Goal: Navigation & Orientation: Locate item on page

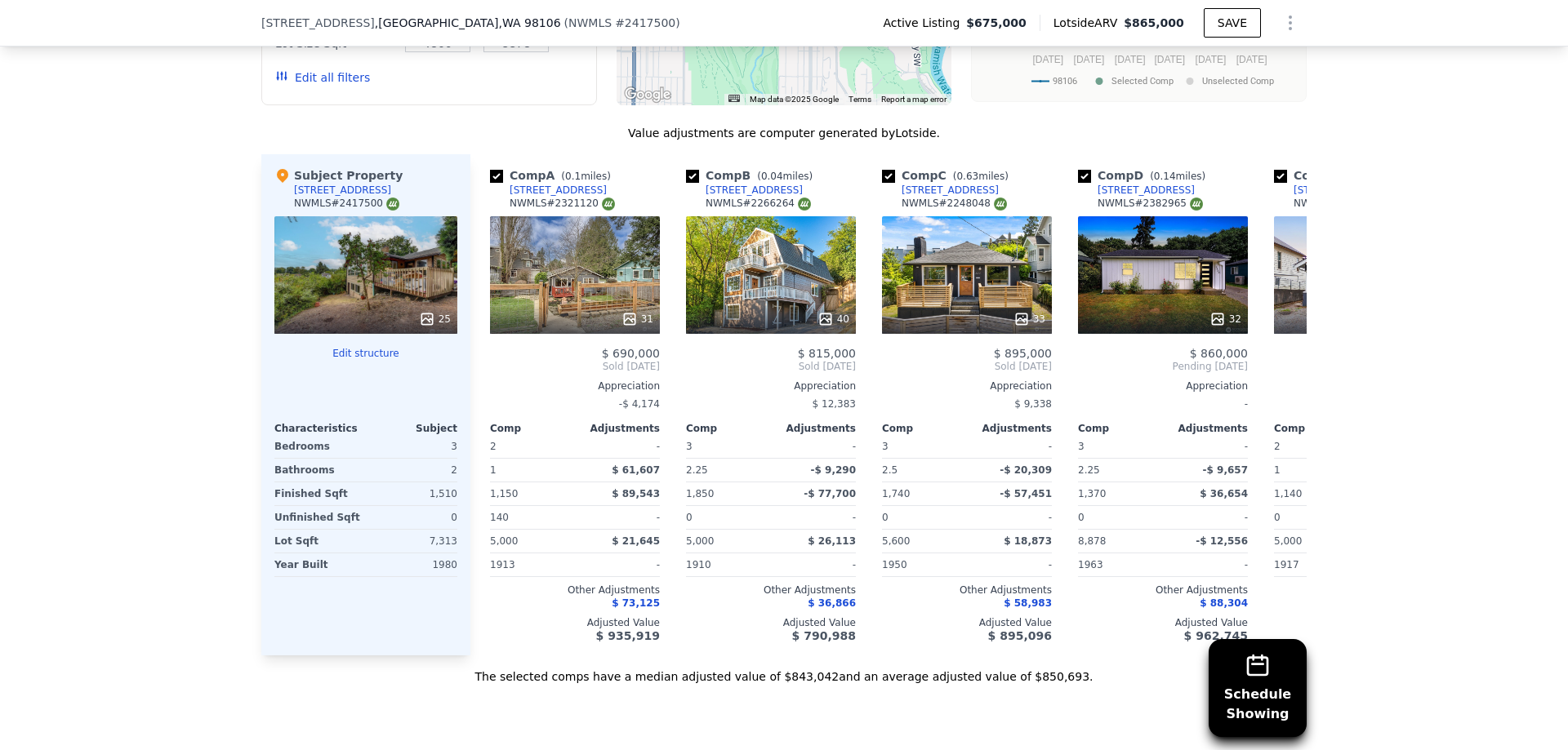
scroll to position [1872, 0]
click at [594, 302] on div "31" at bounding box center [575, 274] width 170 height 118
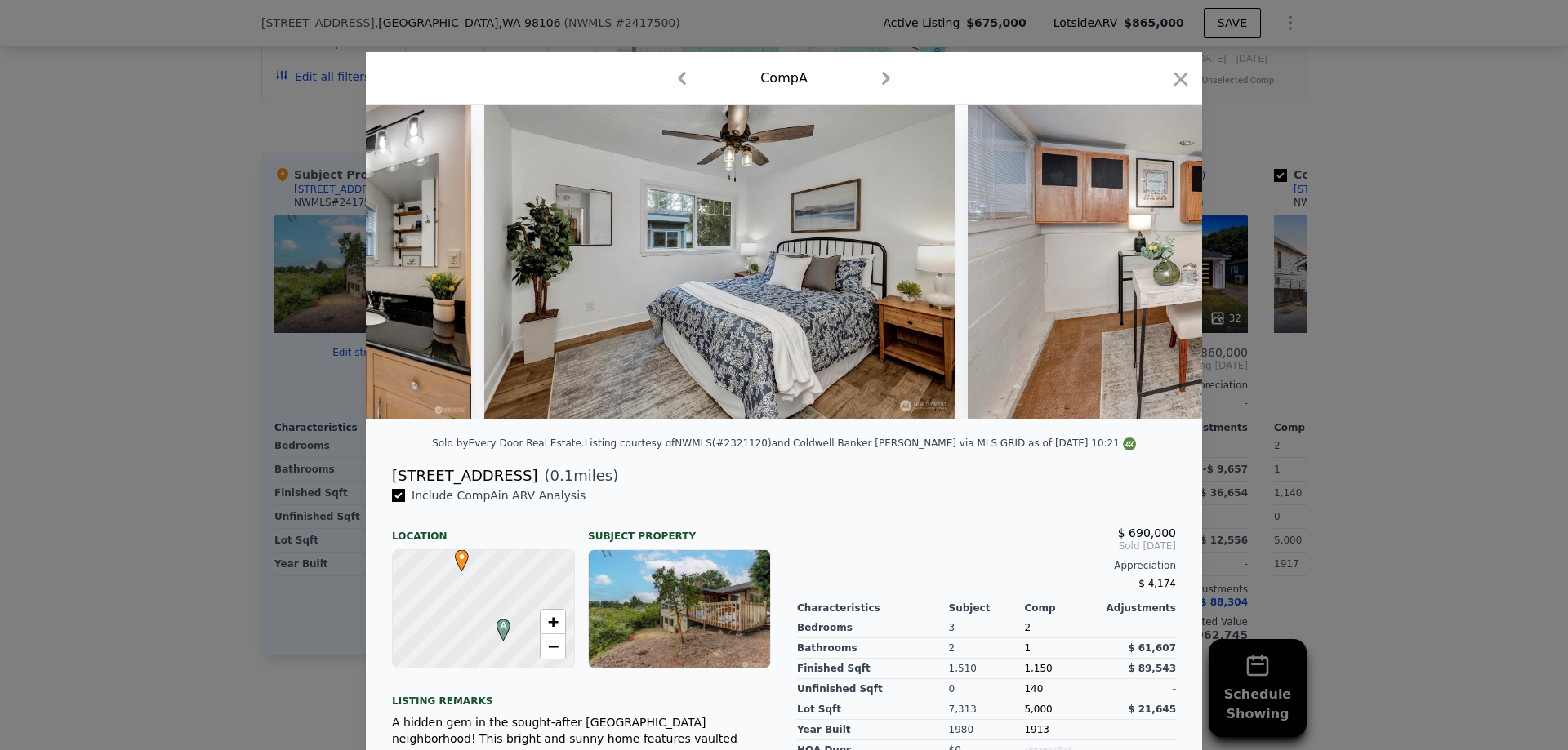
scroll to position [0, 9484]
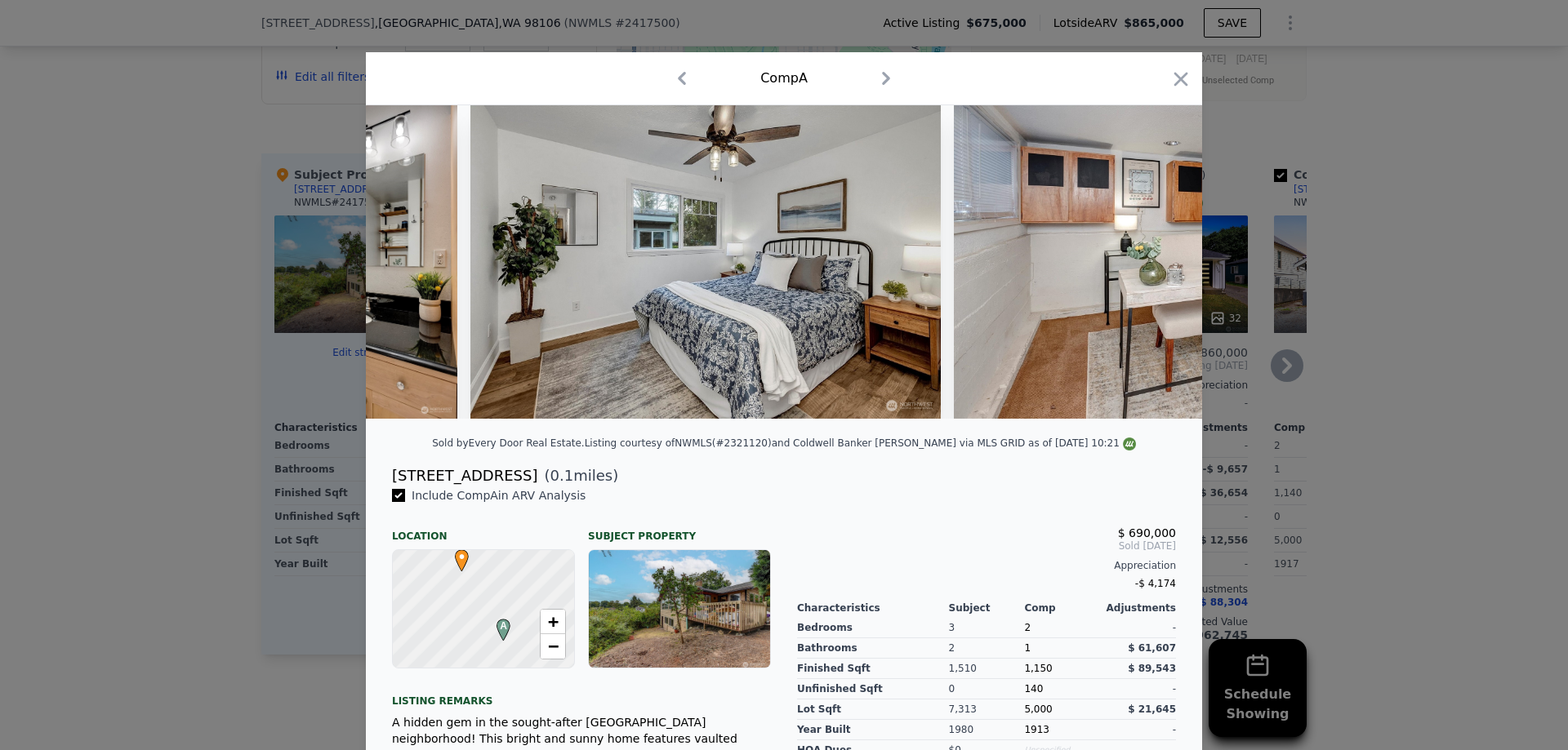
drag, startPoint x: 1184, startPoint y: 79, endPoint x: 895, endPoint y: 311, distance: 370.6
click at [1185, 79] on icon "button" at bounding box center [1180, 79] width 23 height 23
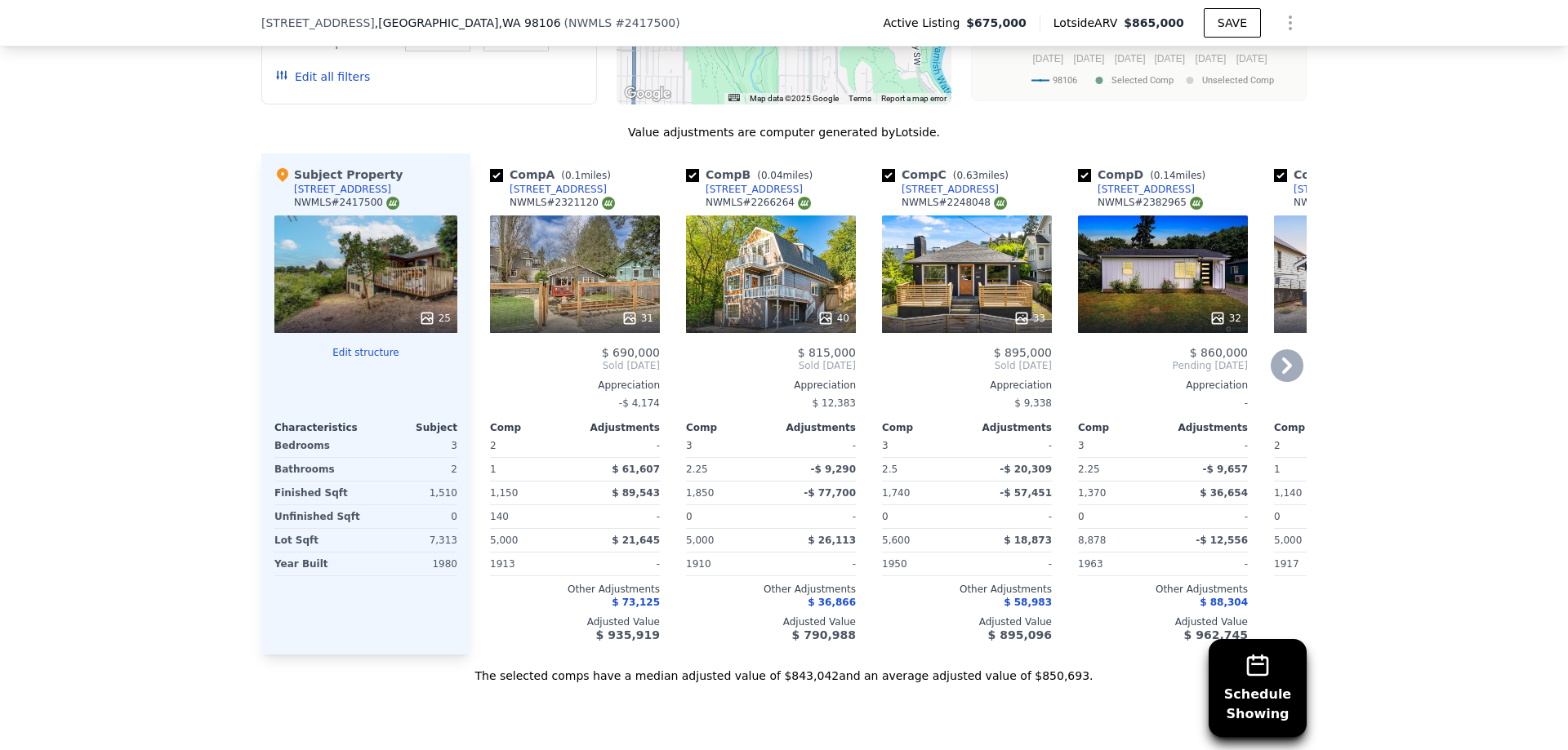
click at [764, 268] on div "40" at bounding box center [770, 274] width 170 height 118
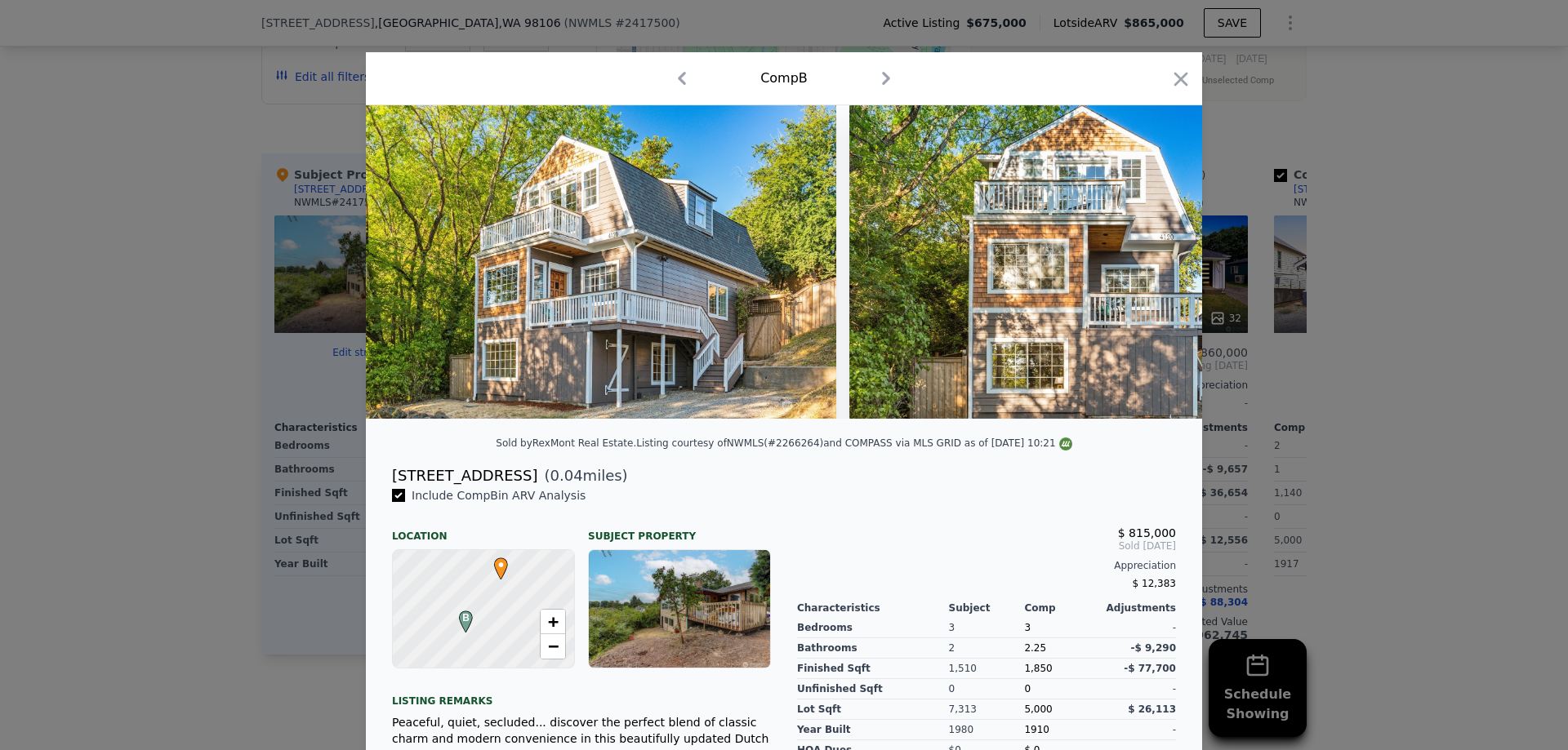
click at [493, 432] on div at bounding box center [784, 268] width 836 height 327
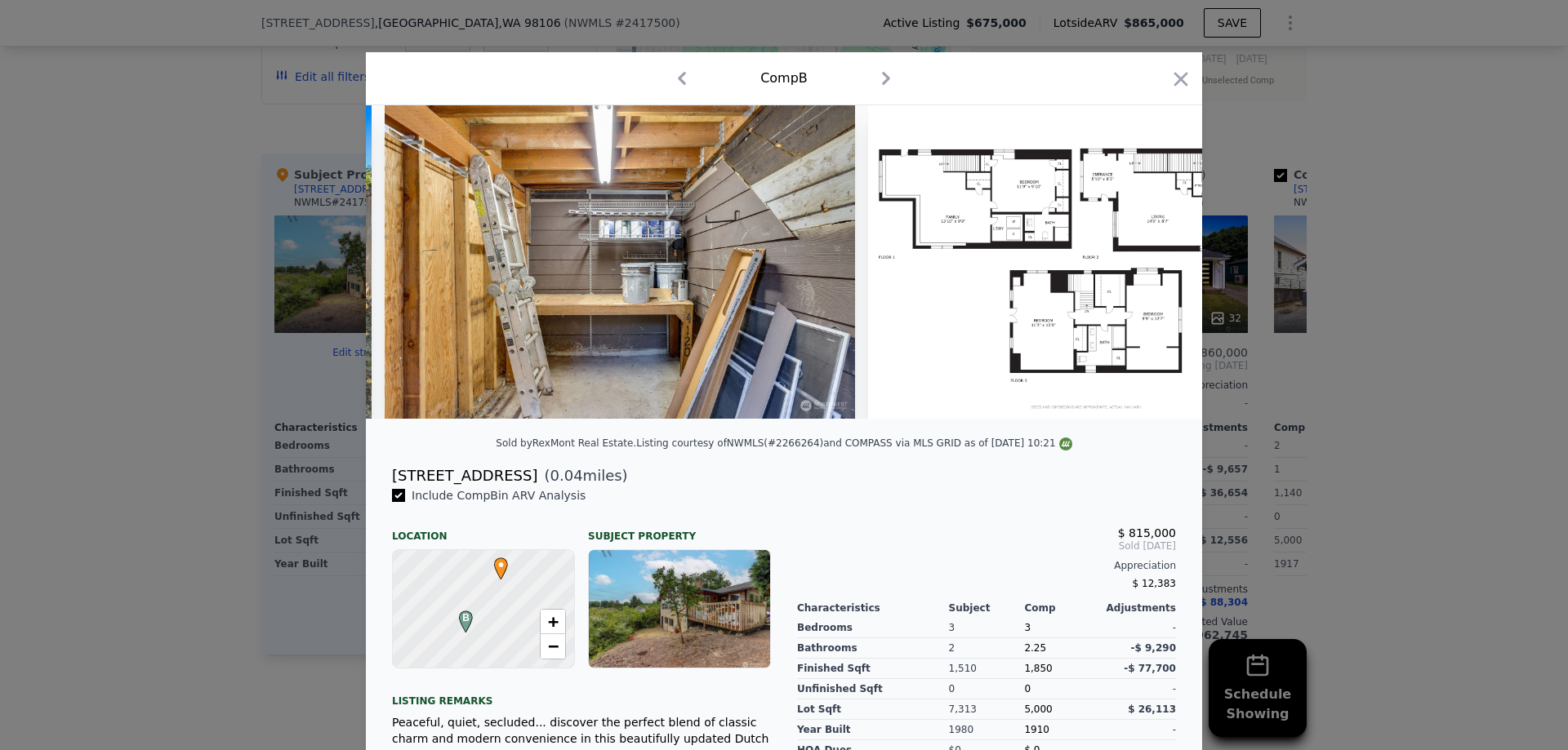
scroll to position [0, 17923]
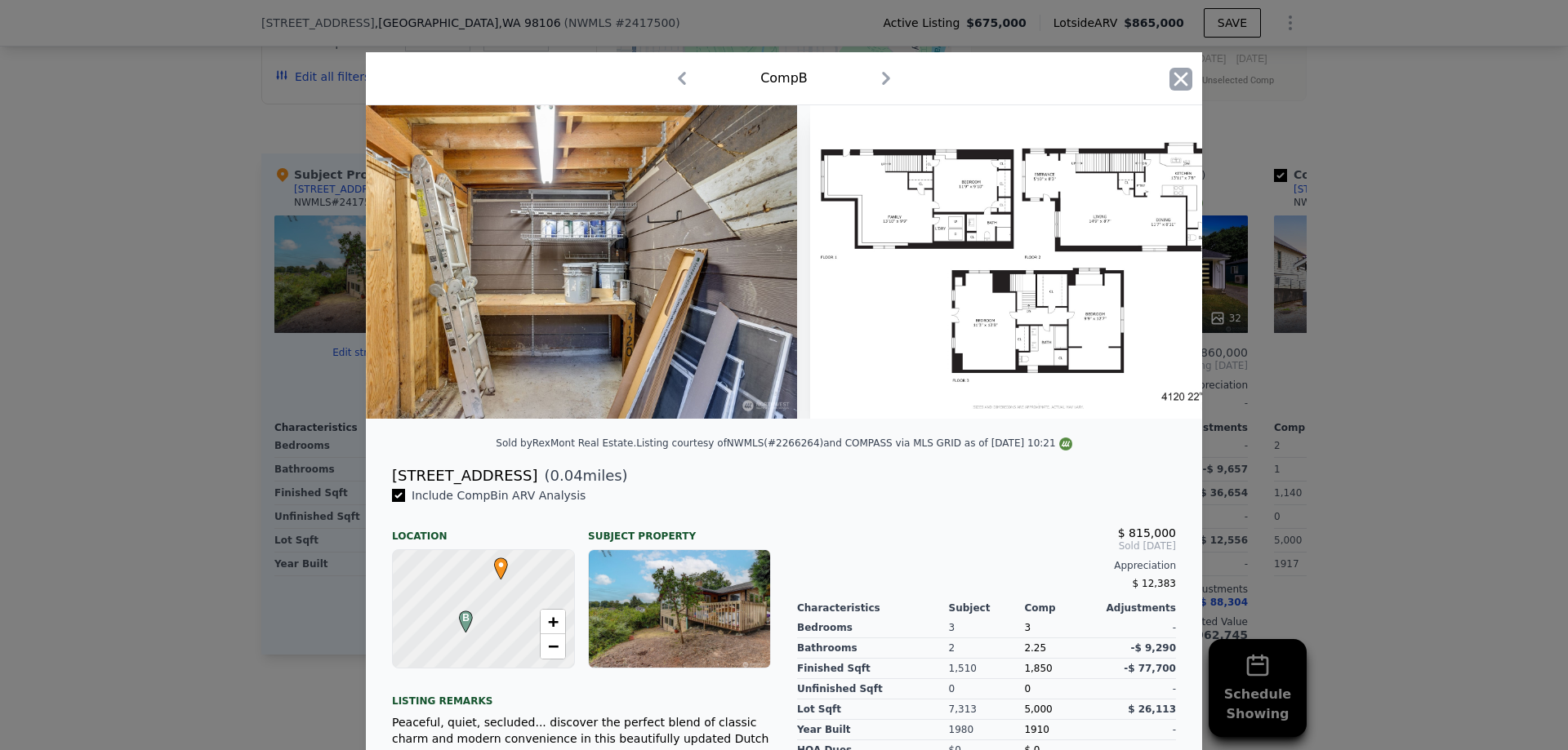
click at [1171, 74] on icon "button" at bounding box center [1180, 79] width 23 height 23
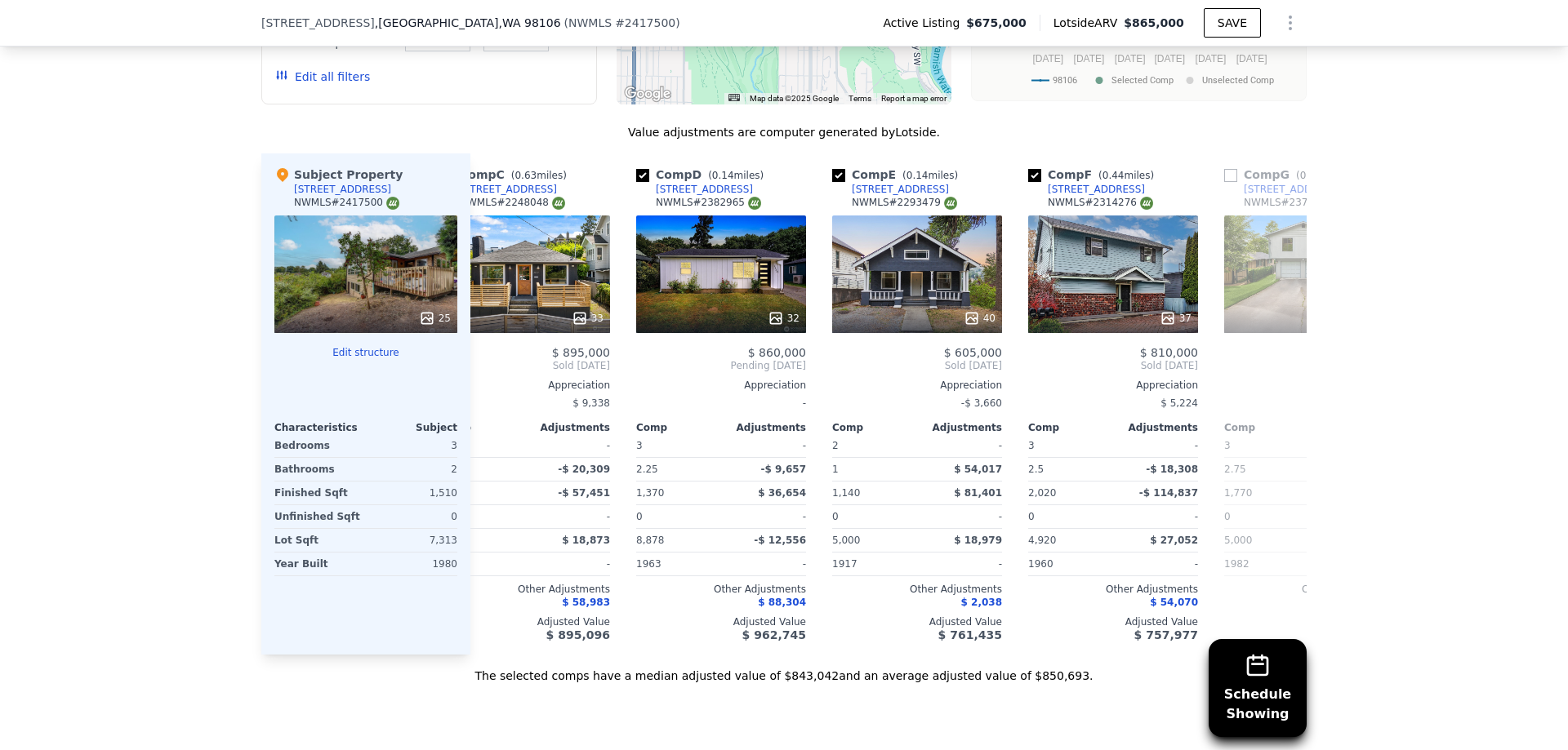
scroll to position [0, 439]
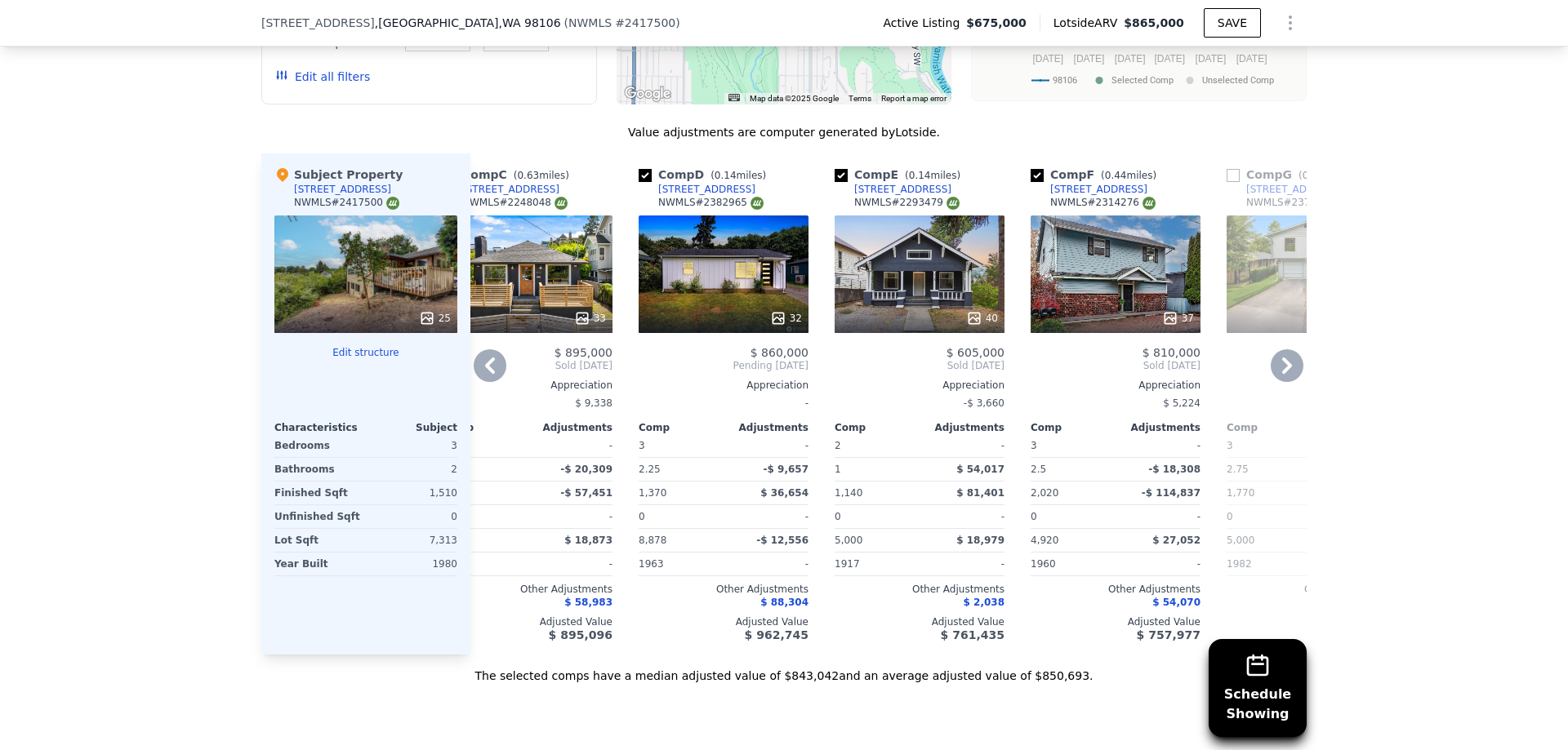
click at [739, 288] on div "32" at bounding box center [723, 274] width 170 height 118
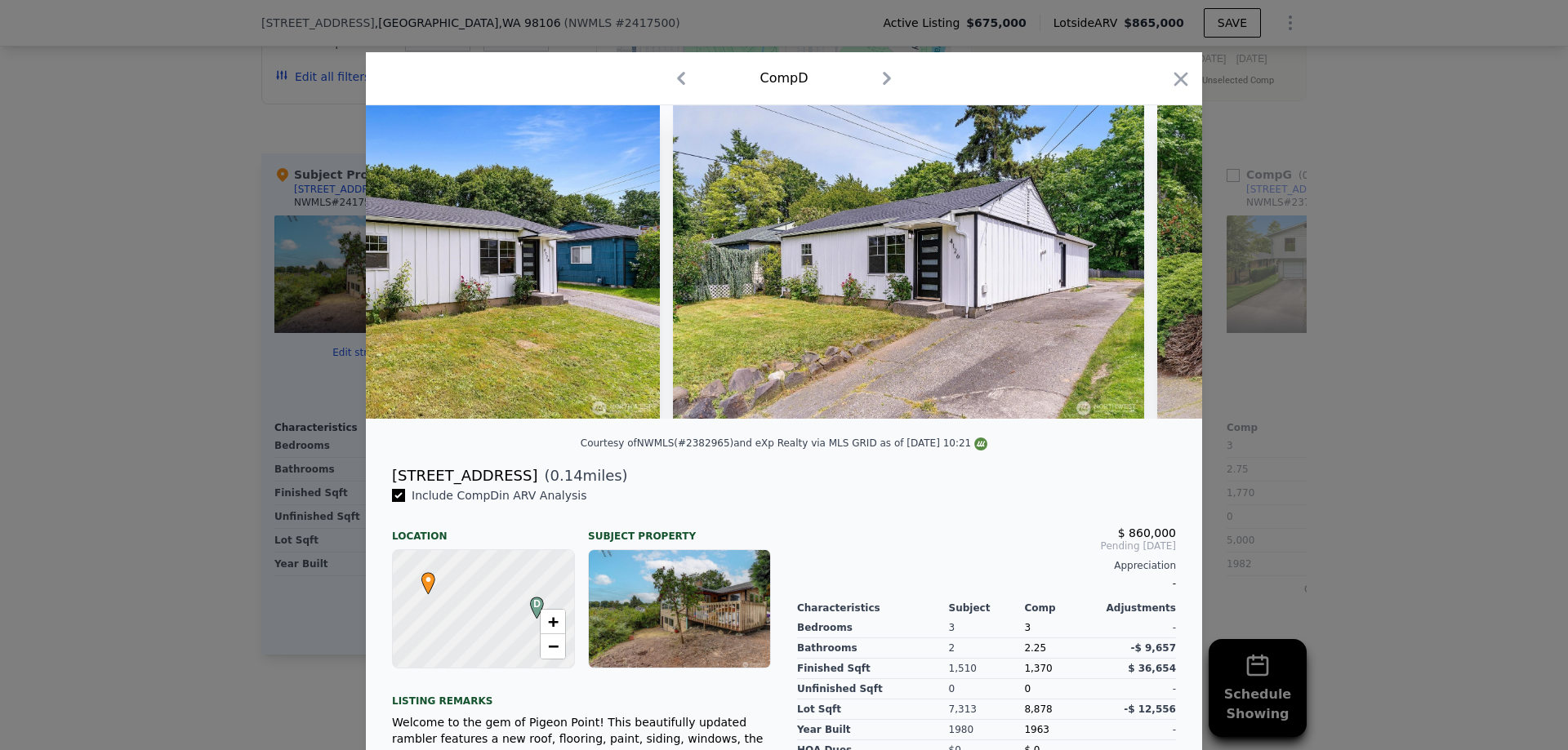
scroll to position [0, 14625]
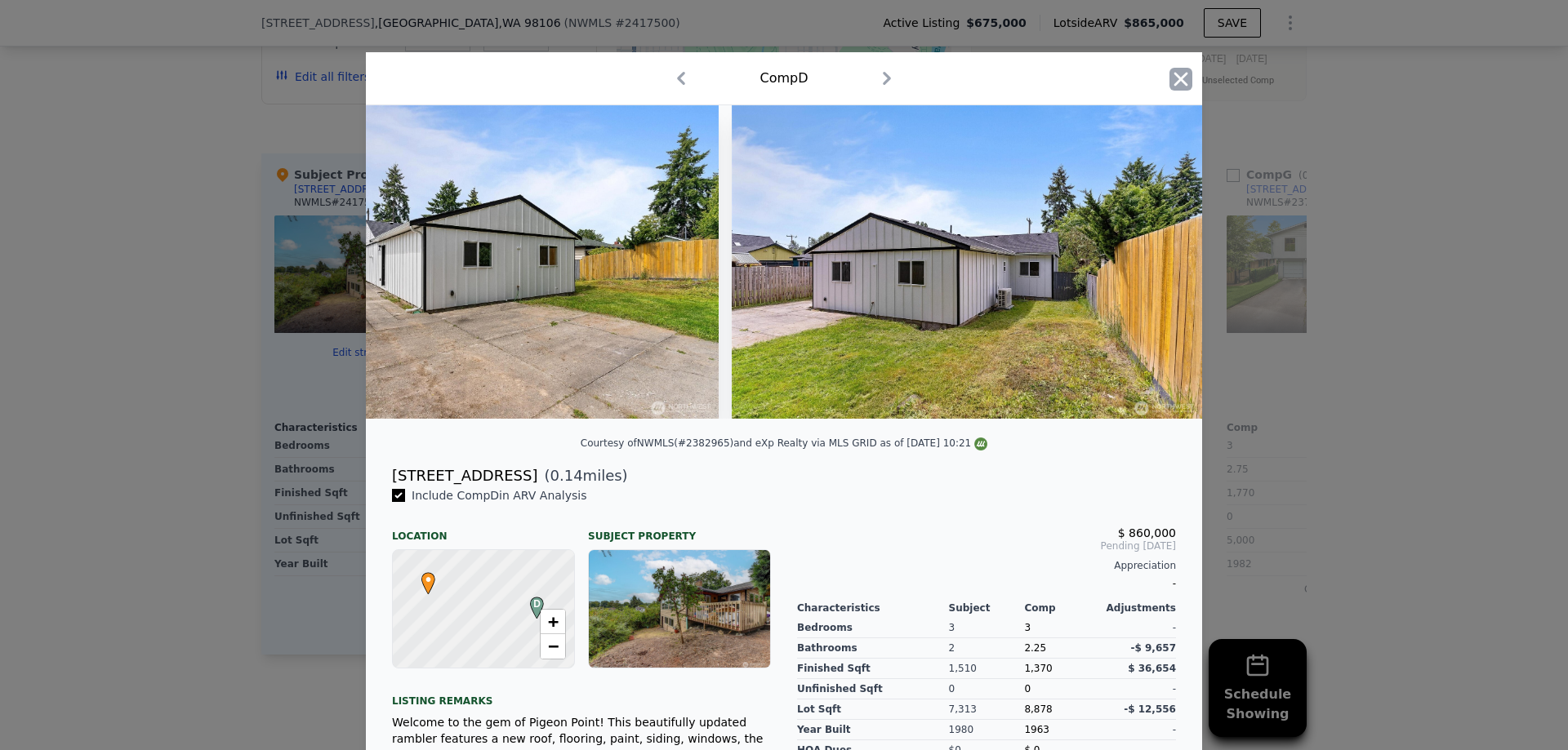
click at [1177, 80] on icon "button" at bounding box center [1181, 79] width 14 height 14
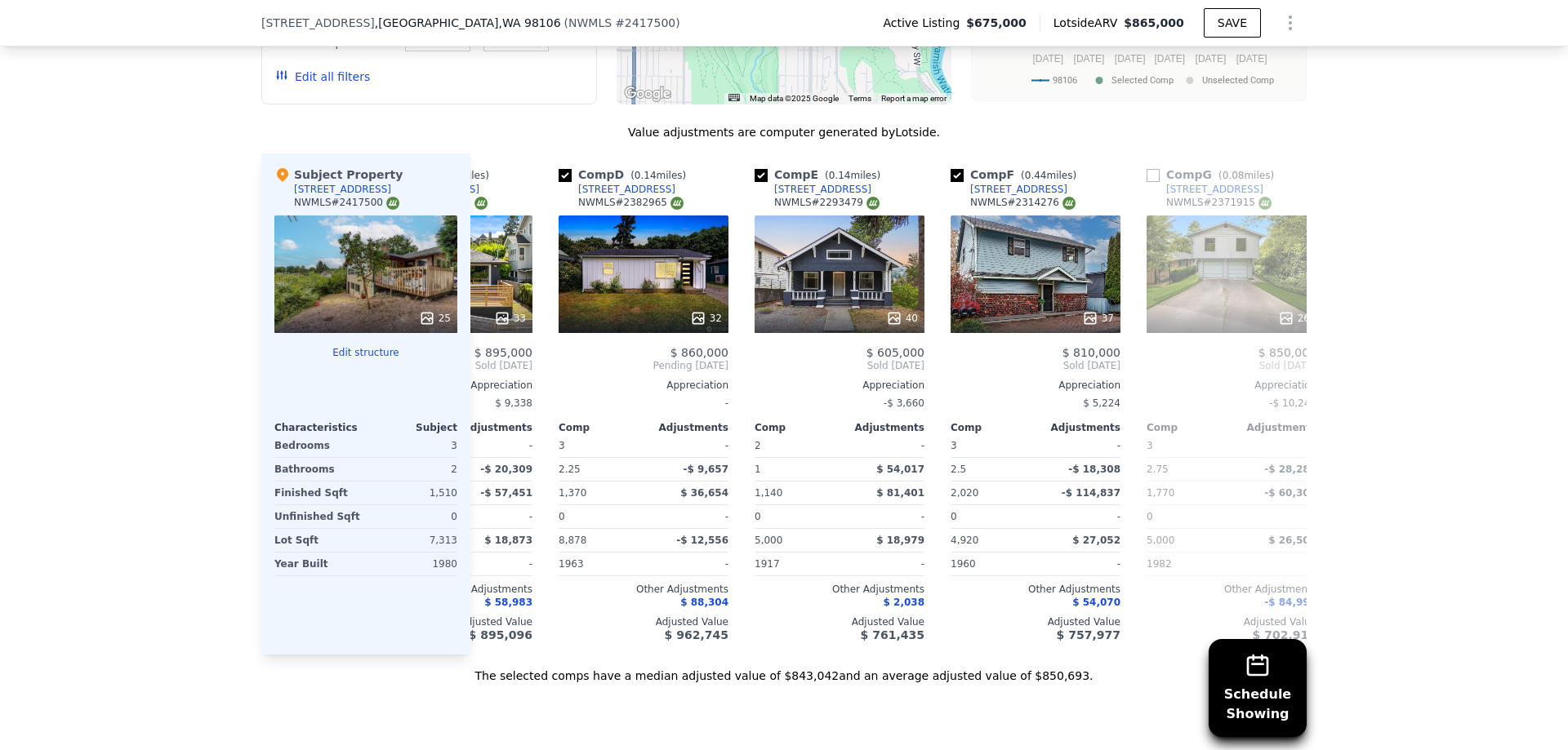
scroll to position [0, 549]
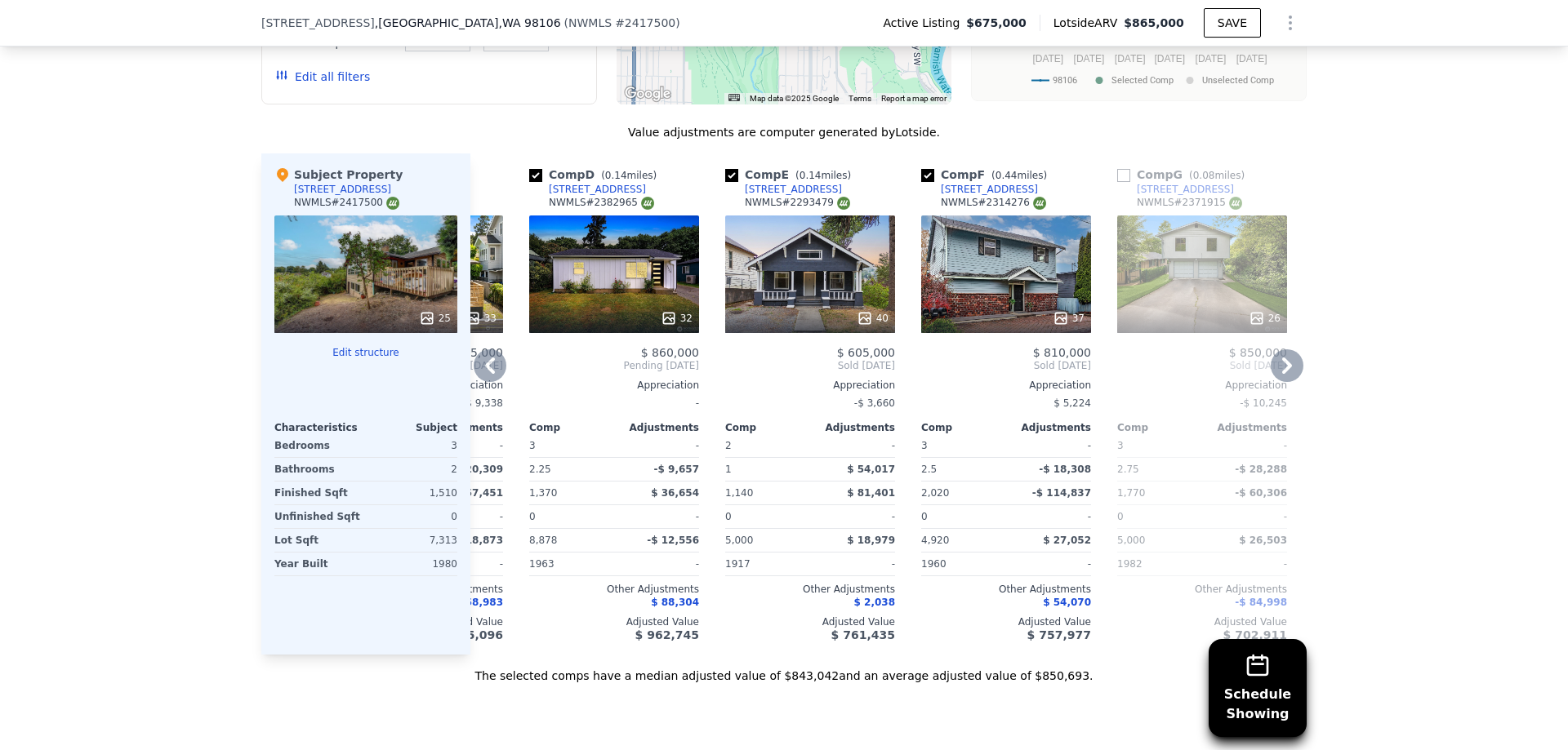
click at [771, 265] on div "40" at bounding box center [810, 274] width 170 height 118
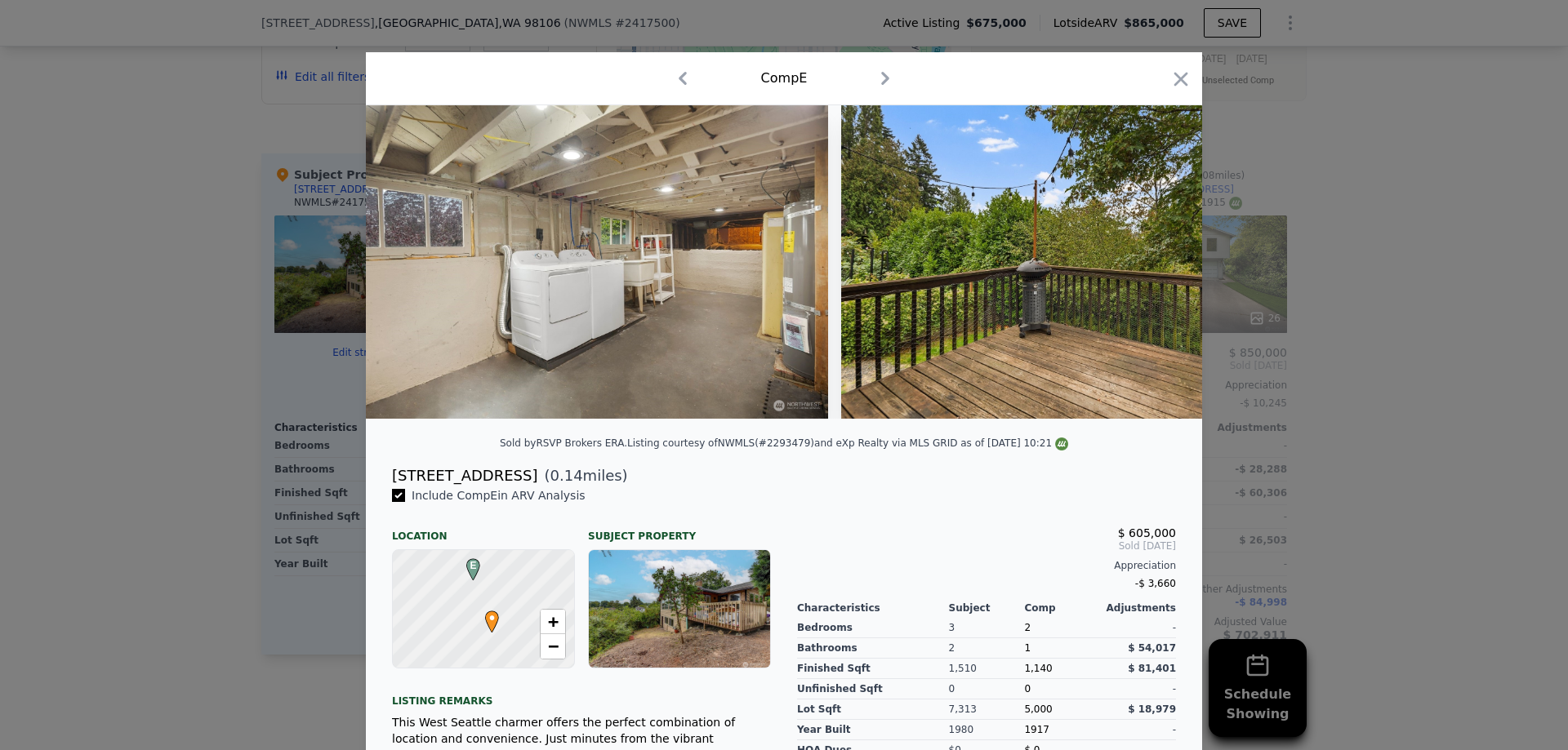
scroll to position [0, 12716]
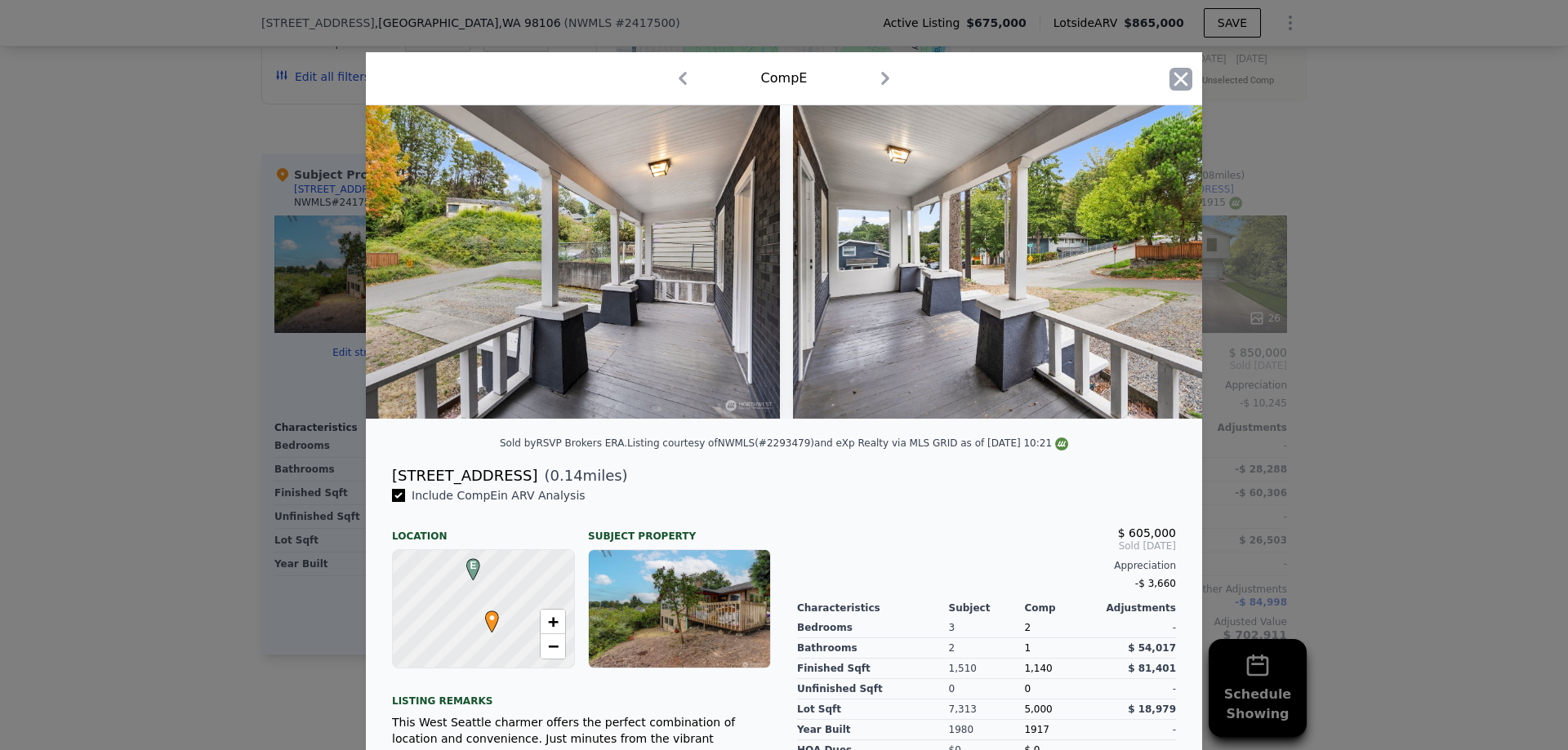
click at [1185, 75] on icon "button" at bounding box center [1180, 79] width 23 height 23
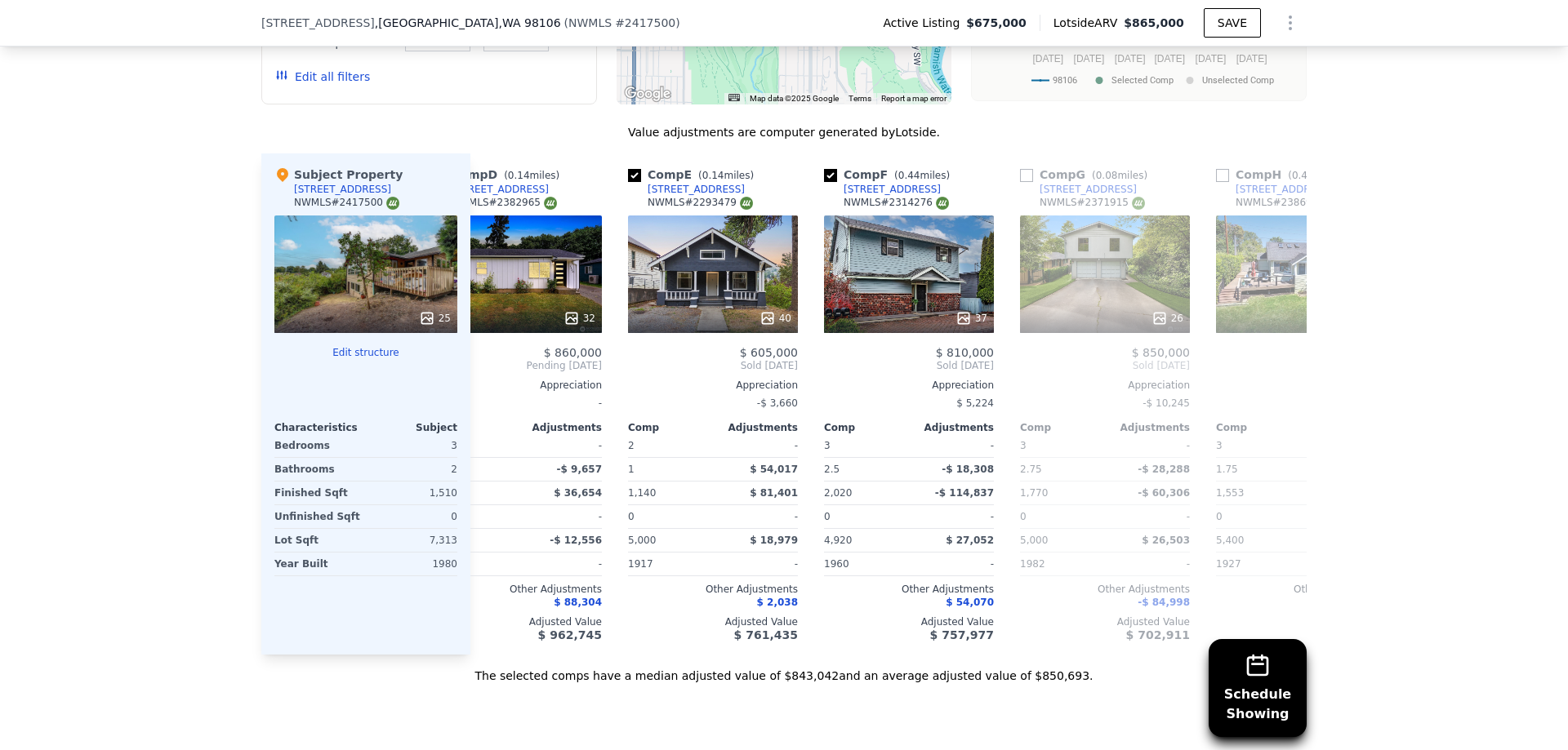
scroll to position [0, 1359]
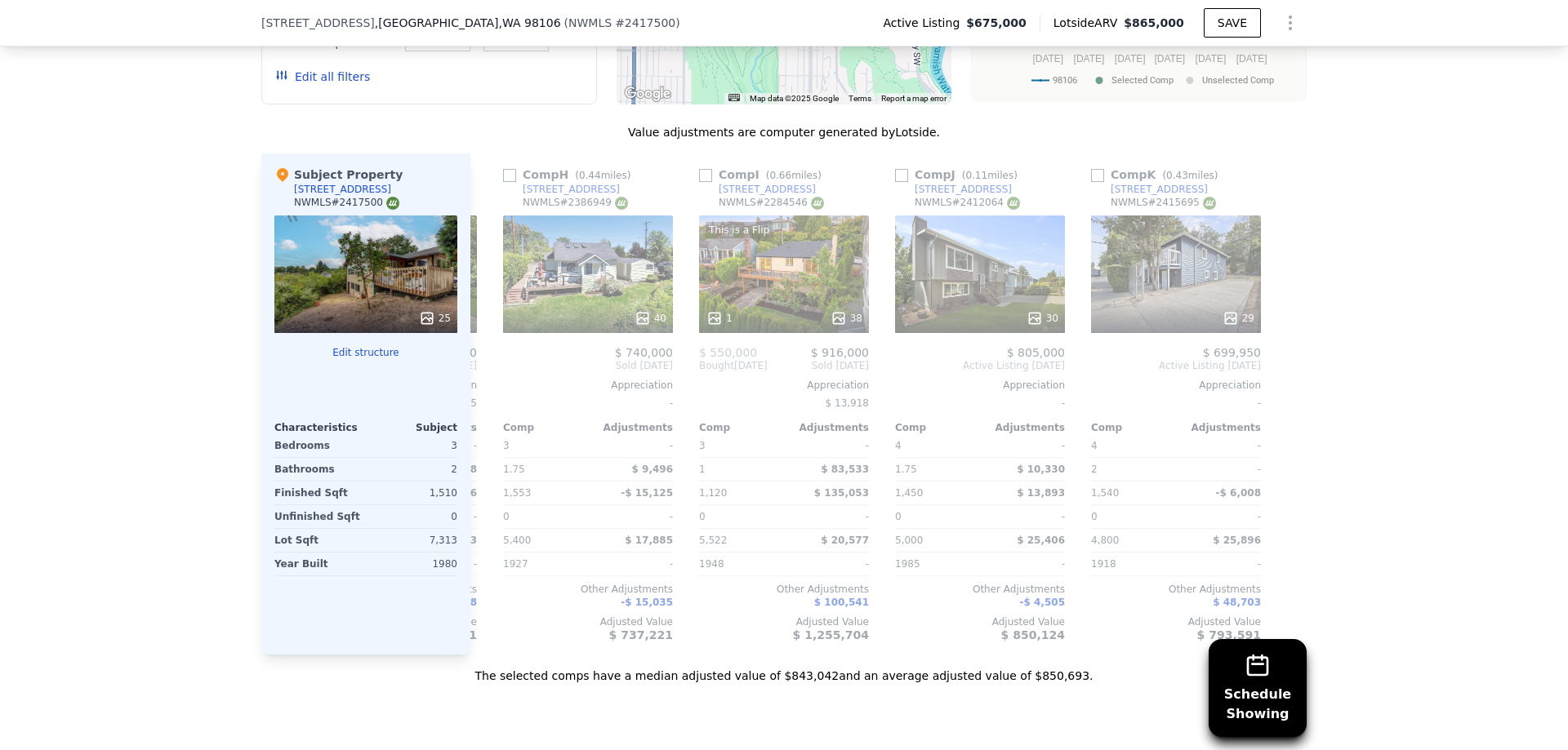
click at [1404, 431] on div "Schedule Showing We found 11 sales that match your search Listings provided by …" at bounding box center [784, 228] width 1568 height 913
click at [1165, 284] on div "29" at bounding box center [1176, 274] width 170 height 118
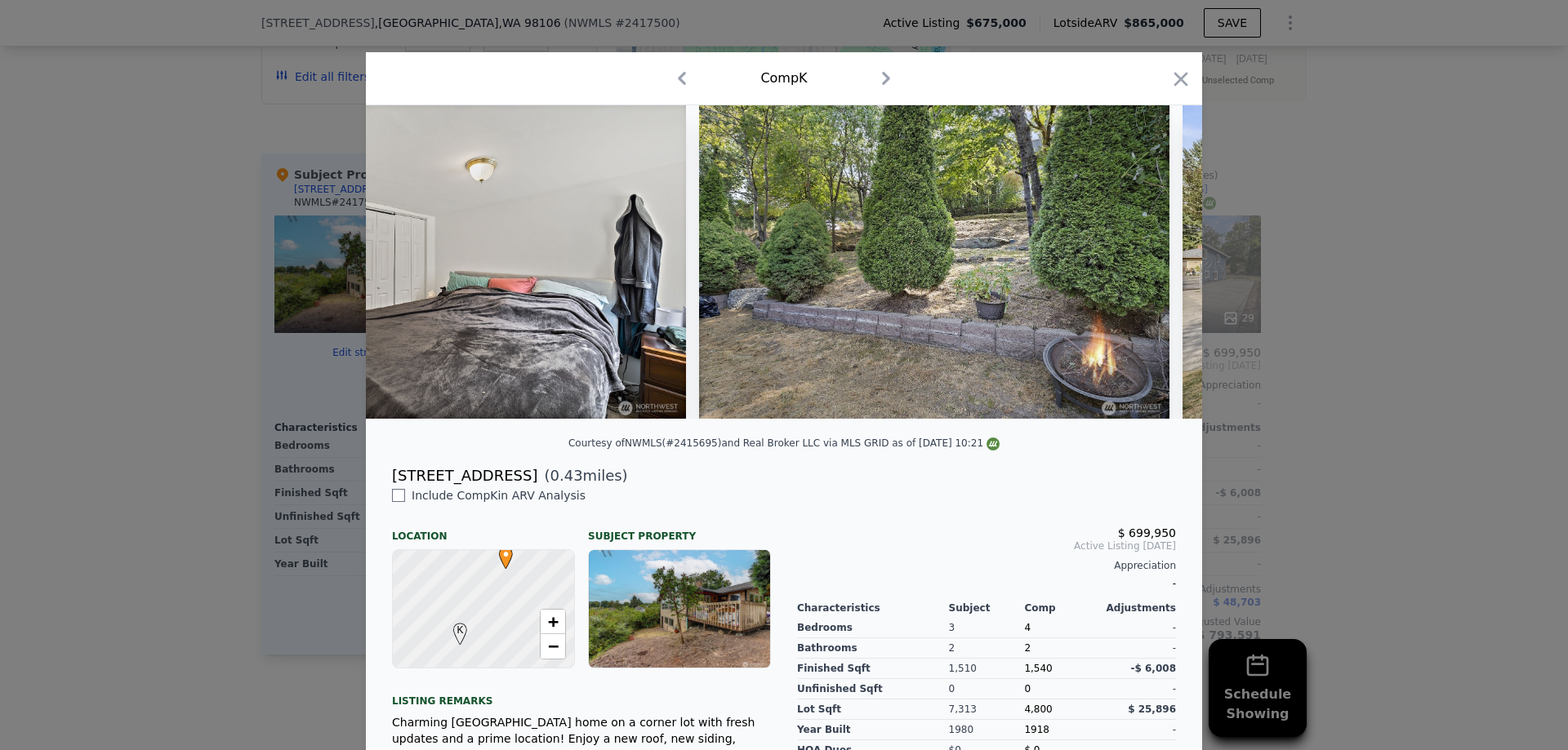
scroll to position [0, 12970]
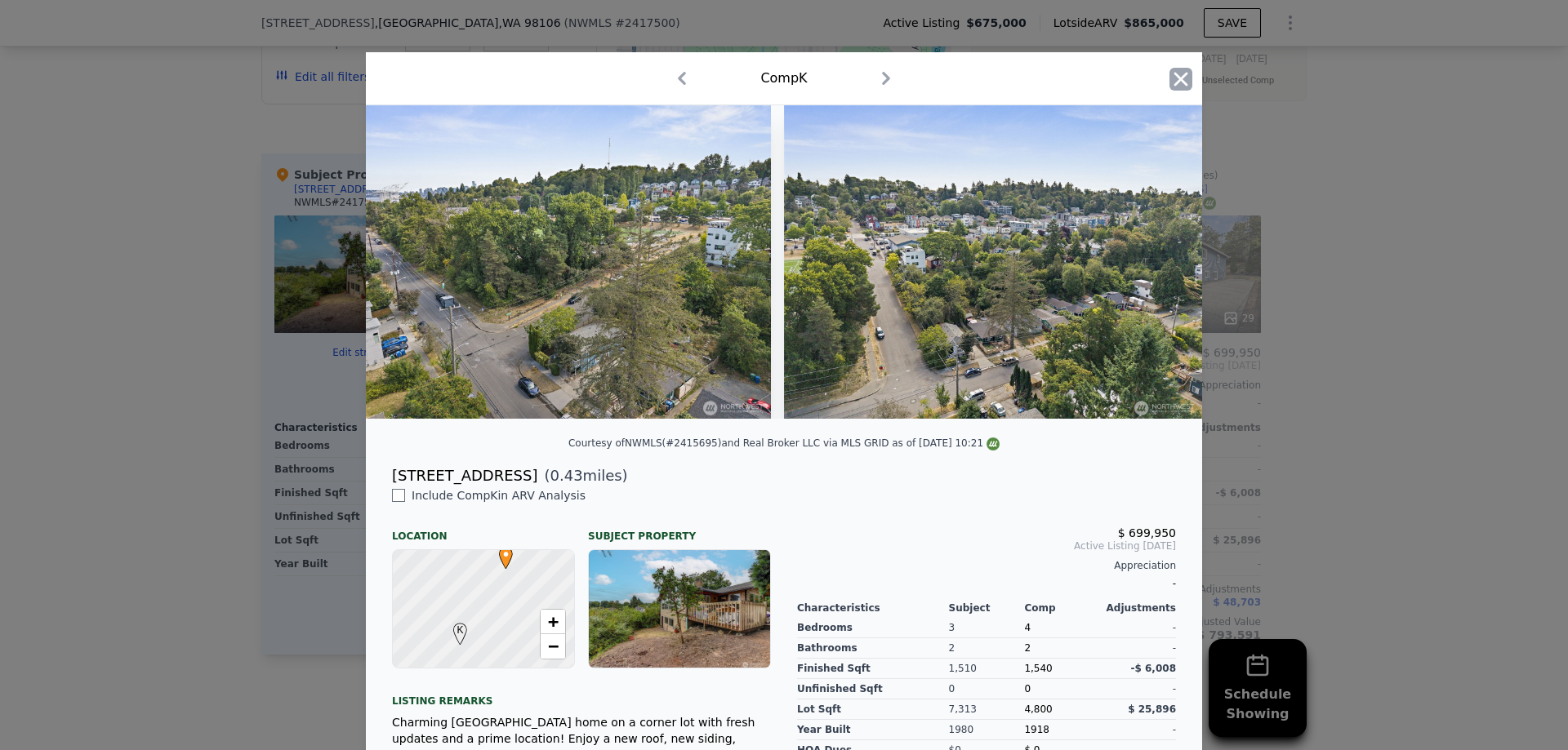
click at [1179, 72] on icon "button" at bounding box center [1180, 79] width 23 height 23
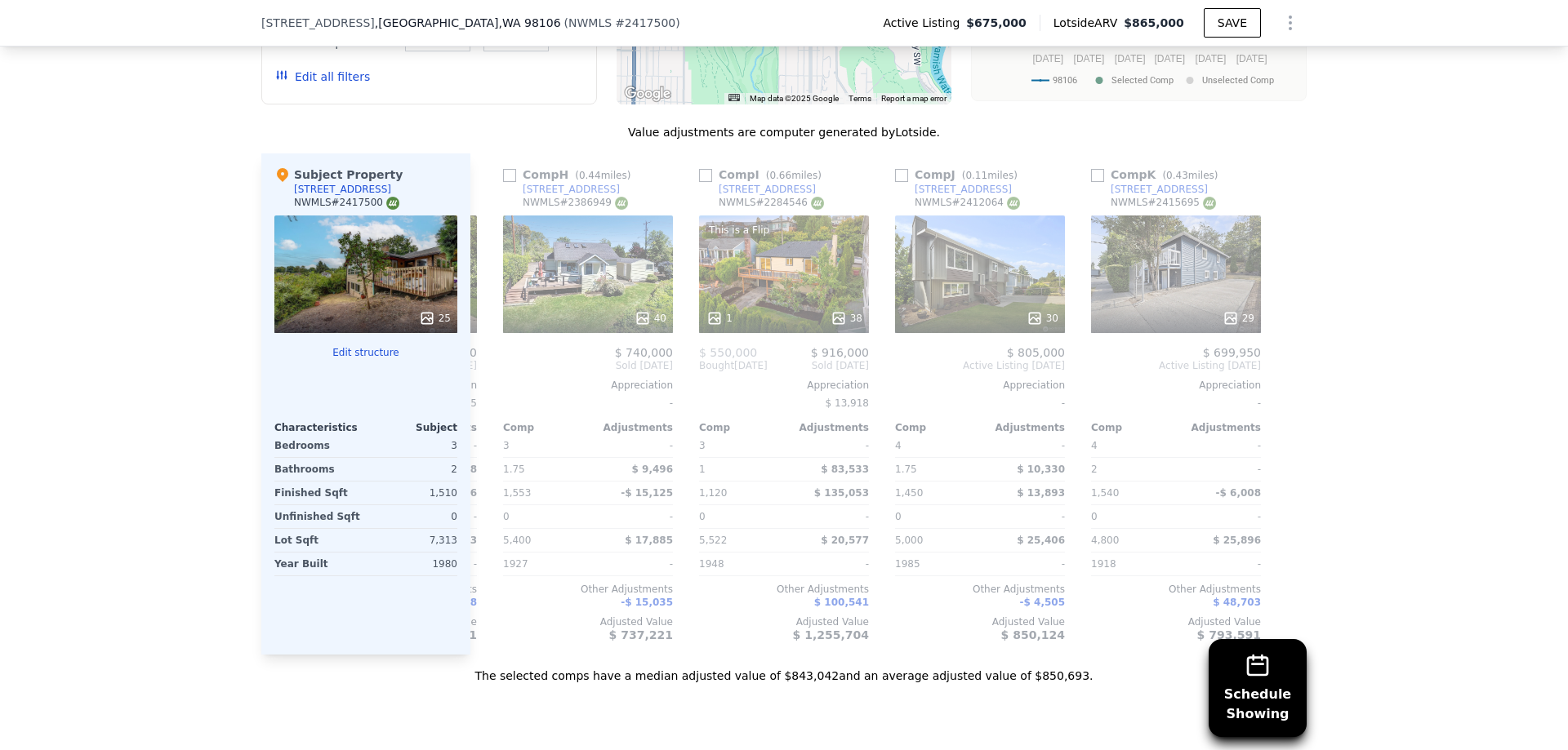
click at [163, 335] on div "Schedule Showing We found 11 sales that match your search Listings provided by …" at bounding box center [784, 228] width 1568 height 913
